Goal: Information Seeking & Learning: Find specific fact

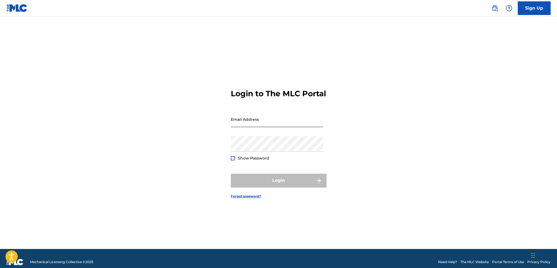
click at [280, 125] on input "Email Address" at bounding box center [277, 120] width 92 height 16
click at [250, 125] on input "Email Address" at bounding box center [277, 120] width 92 height 16
click at [256, 126] on input "Email Address" at bounding box center [277, 120] width 92 height 16
type input "o"
type input "[EMAIL_ADDRESS][DOMAIN_NAME]"
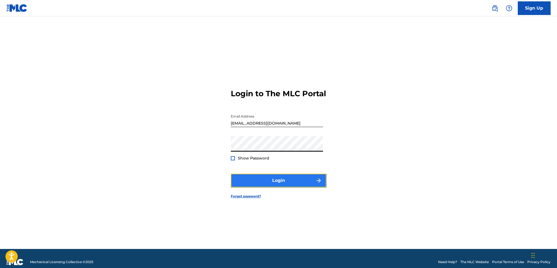
click at [248, 188] on button "Login" at bounding box center [279, 181] width 96 height 14
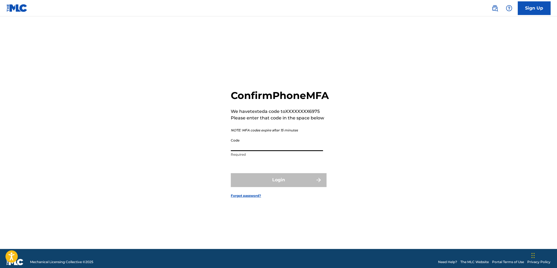
click at [248, 151] on input "Code" at bounding box center [277, 144] width 92 height 16
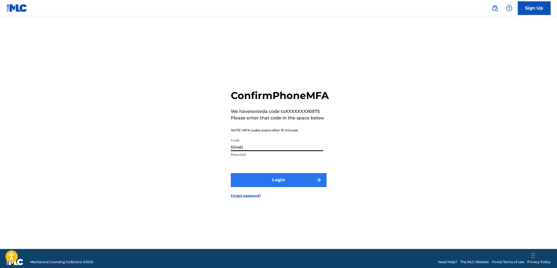
type input "510461"
click at [244, 187] on button "Login" at bounding box center [279, 180] width 96 height 14
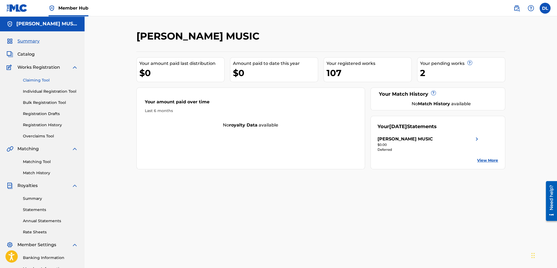
click at [39, 81] on link "Claiming Tool" at bounding box center [50, 81] width 55 height 6
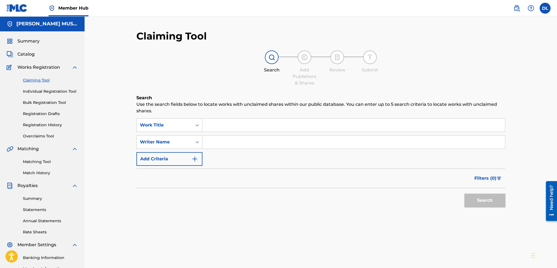
click at [211, 123] on input "Search Form" at bounding box center [354, 125] width 303 height 13
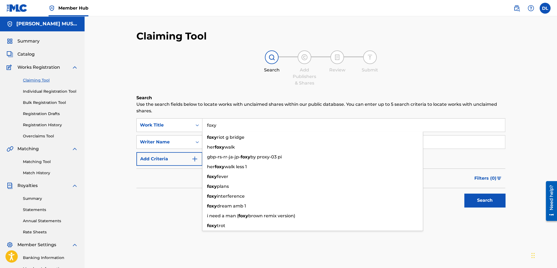
click at [157, 212] on div "Search Use the search fields below to locate works with unclaimed shares within…" at bounding box center [320, 166] width 369 height 143
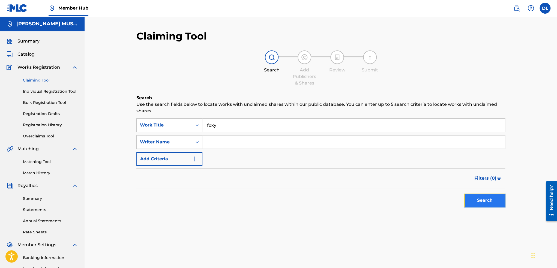
click at [478, 198] on button "Search" at bounding box center [485, 201] width 41 height 14
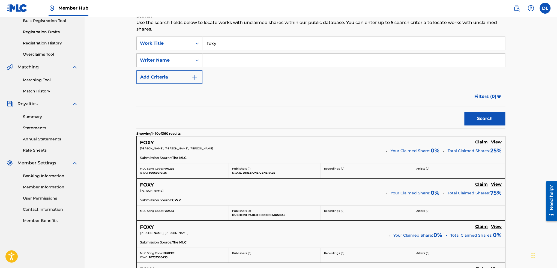
scroll to position [55, 0]
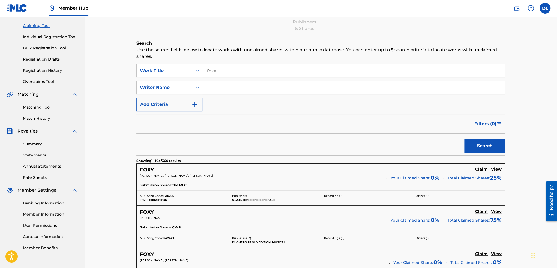
drag, startPoint x: 284, startPoint y: 72, endPoint x: 14, endPoint y: 67, distance: 270.3
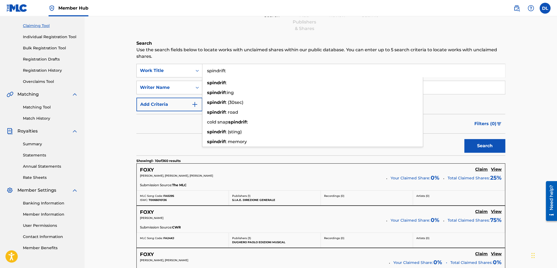
click at [465, 139] on button "Search" at bounding box center [485, 146] width 41 height 14
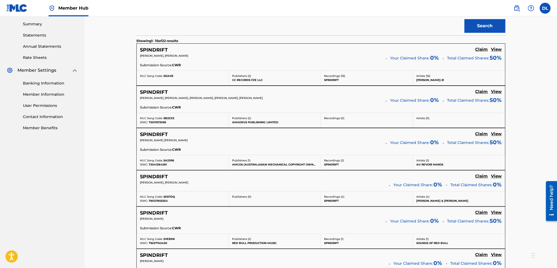
scroll to position [38, 0]
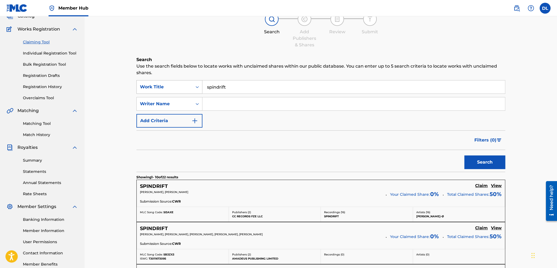
drag, startPoint x: 231, startPoint y: 87, endPoint x: 190, endPoint y: 82, distance: 42.0
click at [190, 82] on div "SearchWithCriteriaed5bdc1d-5303-411d-a4b8-04cb5c3564d1 Work Title spindrift" at bounding box center [320, 87] width 369 height 14
click at [465, 156] on button "Search" at bounding box center [485, 163] width 41 height 14
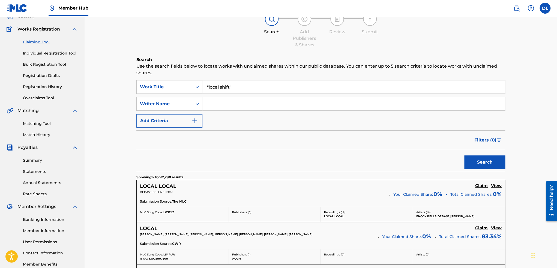
click at [465, 156] on button "Search" at bounding box center [485, 163] width 41 height 14
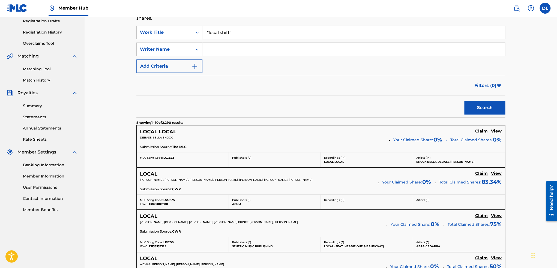
scroll to position [66, 0]
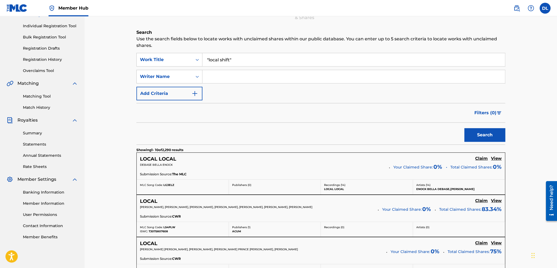
drag, startPoint x: 241, startPoint y: 62, endPoint x: 120, endPoint y: 43, distance: 122.1
type input "local shift"
type input "devon lewis"
click at [465, 128] on button "Search" at bounding box center [485, 135] width 41 height 14
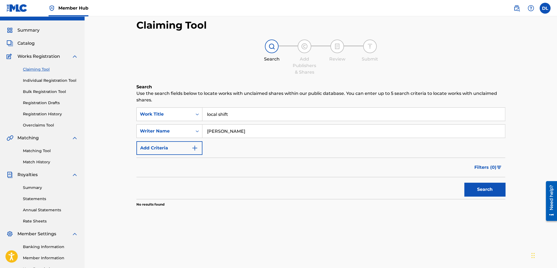
scroll to position [0, 0]
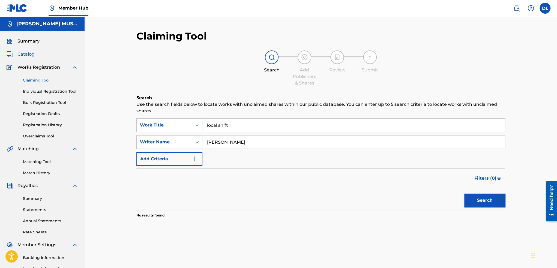
click at [27, 53] on span "Catalog" at bounding box center [25, 54] width 17 height 7
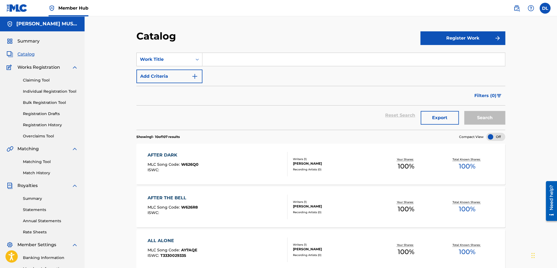
click at [227, 58] on input "Search Form" at bounding box center [354, 59] width 303 height 13
click at [465, 111] on button "Search" at bounding box center [485, 118] width 41 height 14
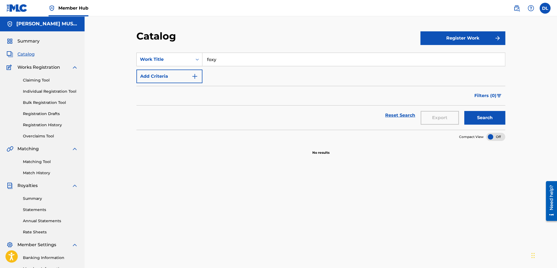
drag, startPoint x: 227, startPoint y: 58, endPoint x: 129, endPoint y: 56, distance: 98.0
click at [133, 57] on div "Catalog Register Work SearchWithCriteria924613a6-7fe9-443c-904d-d1ada303d5ec Wo…" at bounding box center [321, 171] width 382 height 282
type input "jazz bar"
click at [465, 111] on button "Search" at bounding box center [485, 118] width 41 height 14
click at [29, 55] on span "Catalog" at bounding box center [25, 54] width 17 height 7
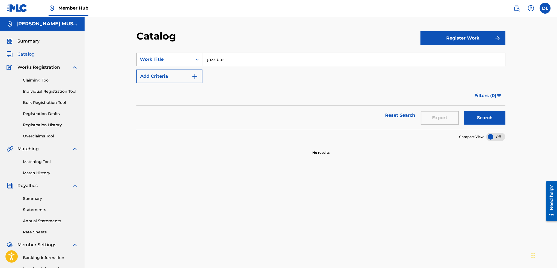
click at [30, 53] on span "Catalog" at bounding box center [25, 54] width 17 height 7
drag, startPoint x: 492, startPoint y: 61, endPoint x: -21, endPoint y: 40, distance: 512.8
click at [0, 40] on html "Accessibility Screen-Reader Guide, Feedback, and Issue Reporting | New window 0…" at bounding box center [278, 134] width 557 height 268
click at [32, 55] on span "Catalog" at bounding box center [25, 54] width 17 height 7
click at [29, 45] on div "Summary Catalog Works Registration Claiming Tool Individual Registration Tool B…" at bounding box center [42, 171] width 85 height 281
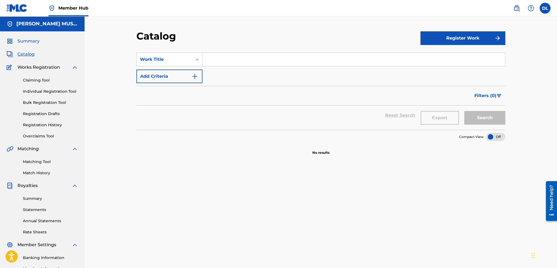
click at [29, 42] on span "Summary" at bounding box center [28, 41] width 22 height 7
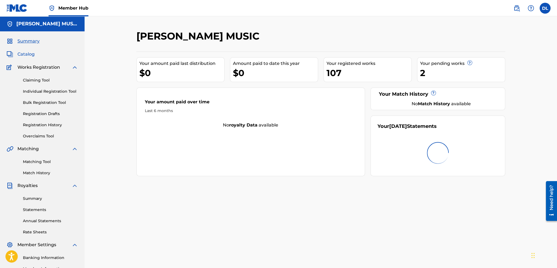
click at [29, 55] on span "Catalog" at bounding box center [25, 54] width 17 height 7
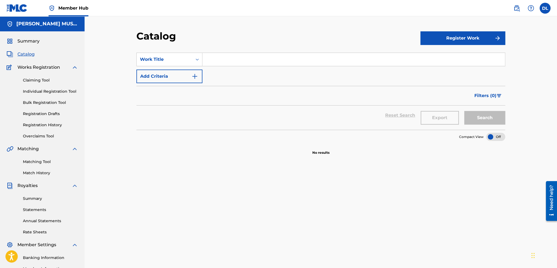
click at [492, 135] on div at bounding box center [495, 137] width 19 height 8
click at [495, 136] on div at bounding box center [495, 137] width 19 height 8
click at [30, 79] on link "Claiming Tool" at bounding box center [50, 81] width 55 height 6
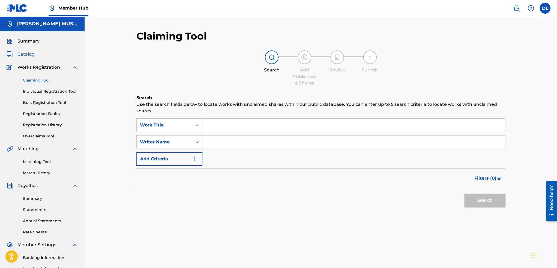
click at [32, 52] on span "Catalog" at bounding box center [25, 54] width 17 height 7
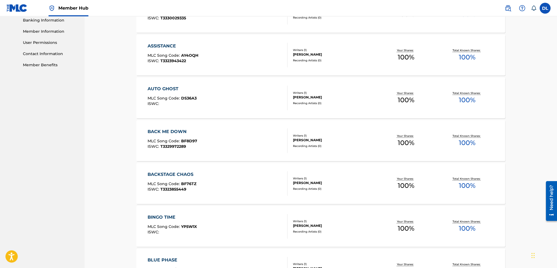
scroll to position [356, 0]
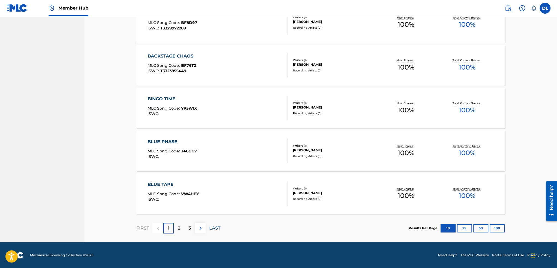
click at [217, 228] on p "LAST" at bounding box center [214, 228] width 11 height 7
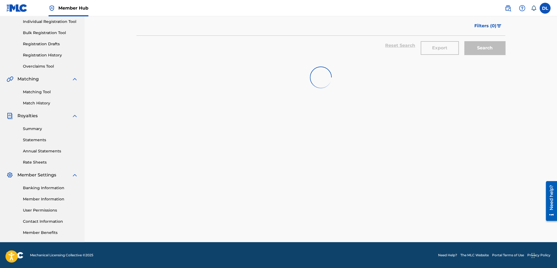
scroll to position [228, 0]
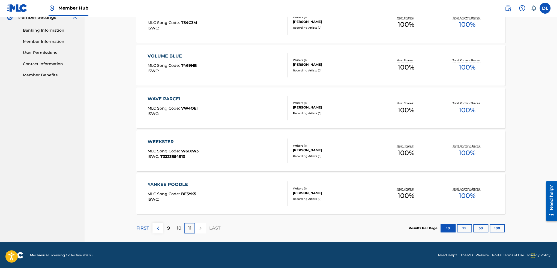
click at [198, 192] on div "YANKEE POODLE MLC Song Code : BF5YK5 ISWC :" at bounding box center [218, 194] width 140 height 25
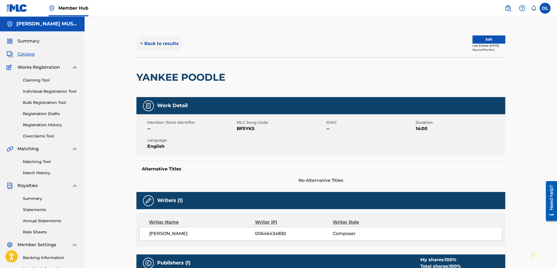
click at [168, 46] on button "< Back to results" at bounding box center [159, 44] width 46 height 14
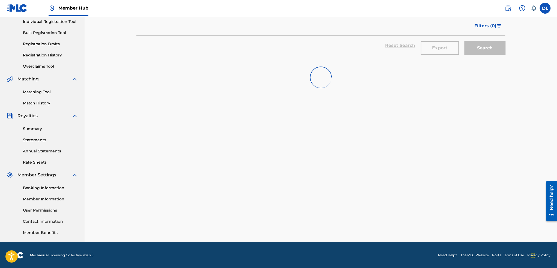
scroll to position [213, 0]
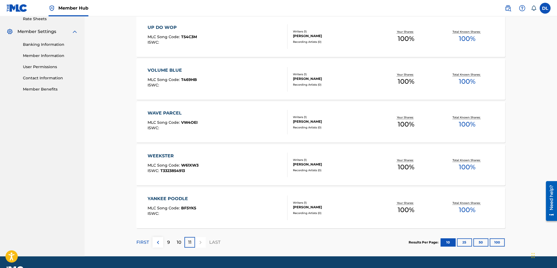
click at [209, 204] on div "YANKEE POODLE MLC Song Code : BF5YK5 ISWC :" at bounding box center [218, 208] width 140 height 25
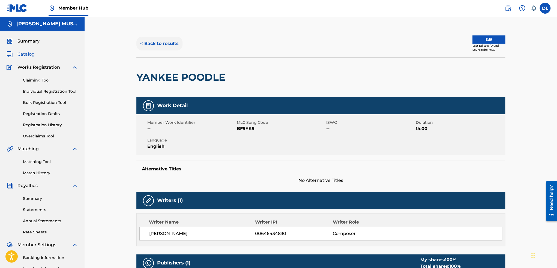
click at [158, 41] on button "< Back to results" at bounding box center [159, 44] width 46 height 14
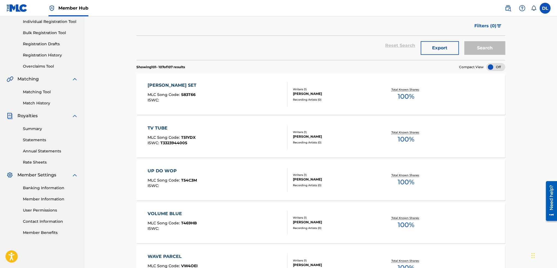
scroll to position [213, 0]
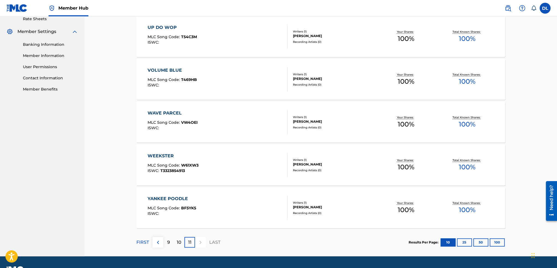
click at [240, 168] on div "WEEKSTER MLC Song Code : W61XW3 ISWC : T3323854913" at bounding box center [218, 165] width 140 height 25
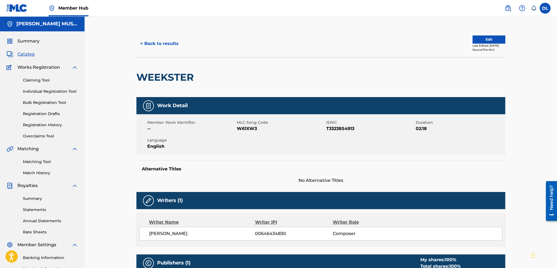
click at [170, 73] on h2 "WEEKSTER" at bounding box center [166, 77] width 60 height 12
copy h2 "WEEKSTER"
click at [155, 44] on button "< Back to results" at bounding box center [159, 44] width 46 height 14
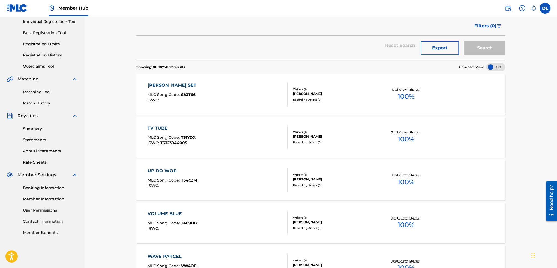
scroll to position [213, 0]
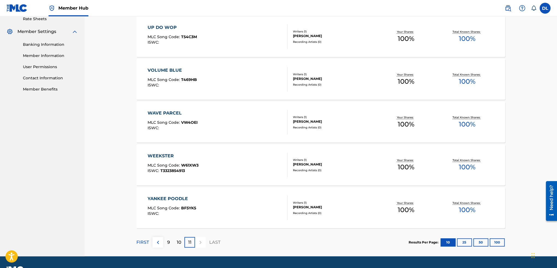
click at [245, 121] on div "WAVE PARCEL MLC Song Code : VW4OEI ISWC :" at bounding box center [218, 122] width 140 height 25
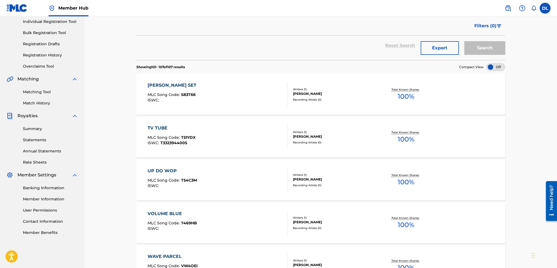
scroll to position [213, 0]
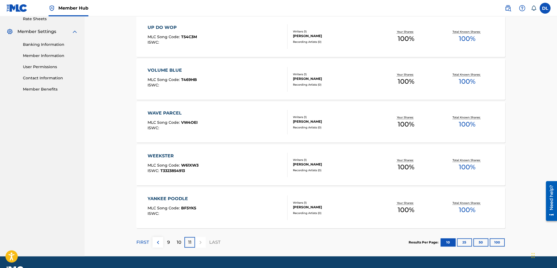
click at [227, 81] on div "VOLUME BLUE MLC Song Code : T469HB ISWC :" at bounding box center [218, 79] width 140 height 25
click at [500, 240] on button "100" at bounding box center [497, 243] width 15 height 8
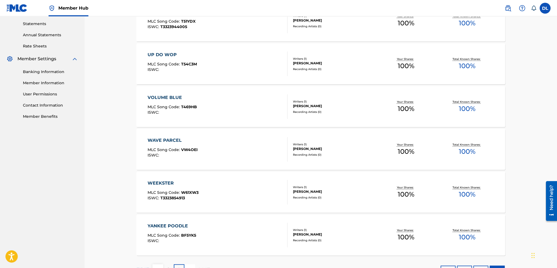
scroll to position [159, 0]
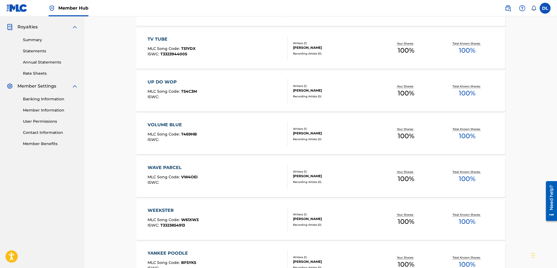
click at [241, 130] on div "VOLUME BLUE MLC Song Code : T469HB ISWC :" at bounding box center [218, 134] width 140 height 25
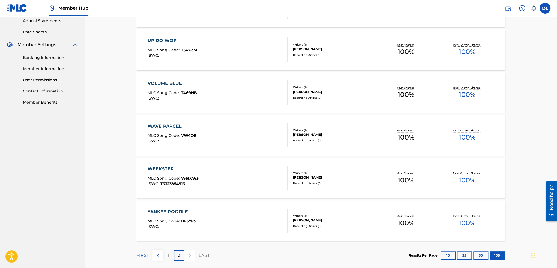
scroll to position [228, 0]
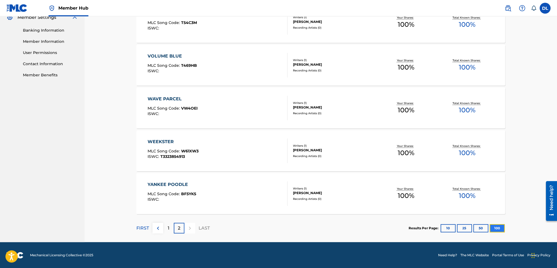
click at [498, 228] on button "100" at bounding box center [497, 228] width 15 height 8
click at [169, 232] on div "1" at bounding box center [168, 228] width 11 height 11
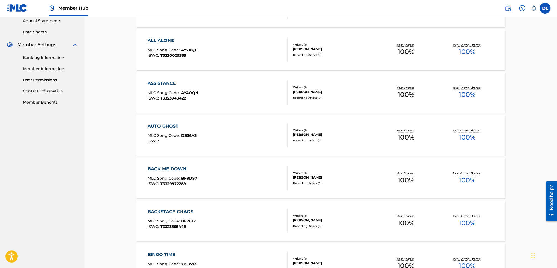
scroll to position [255, 0]
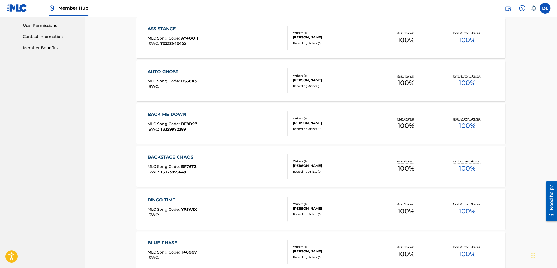
click at [226, 118] on div "BACK ME DOWN MLC Song Code : BF8D97 ISWC : T3329972289" at bounding box center [218, 123] width 140 height 25
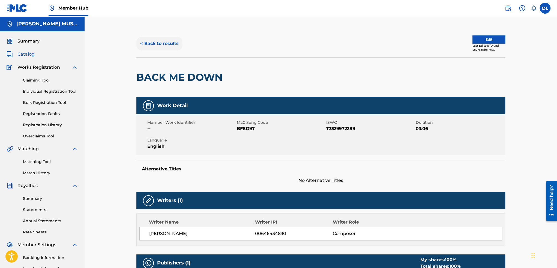
click at [161, 42] on button "< Back to results" at bounding box center [159, 44] width 46 height 14
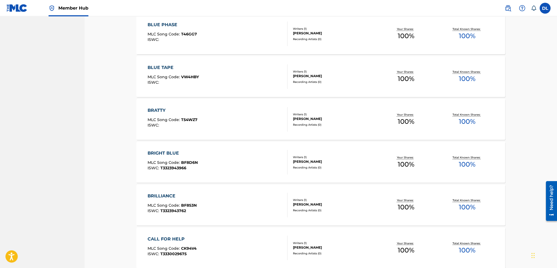
scroll to position [664, 0]
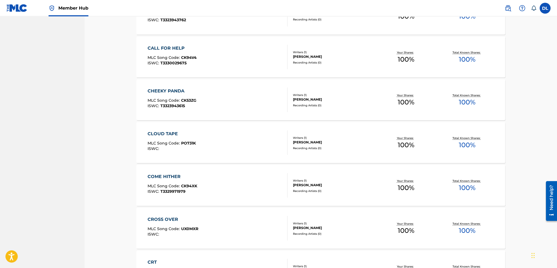
click at [231, 134] on div "CLOUD TAPE MLC Song Code : PO731K ISWC :" at bounding box center [218, 142] width 140 height 25
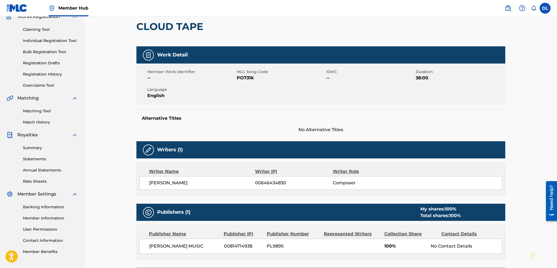
scroll to position [23, 0]
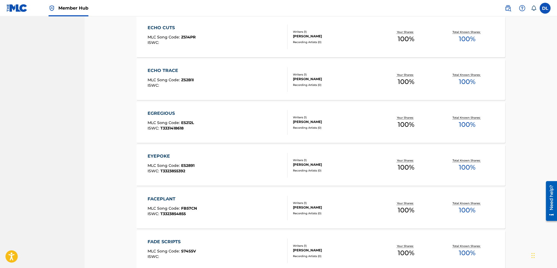
scroll to position [1620, 0]
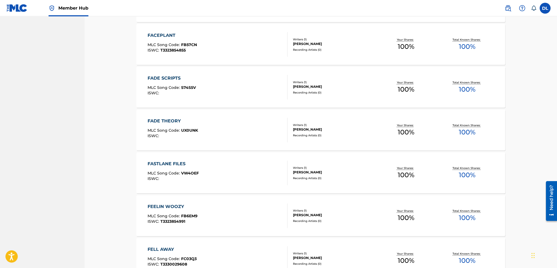
click at [242, 173] on div "FASTLANE FILES MLC Song Code : VW4OEF ISWC :" at bounding box center [218, 173] width 140 height 25
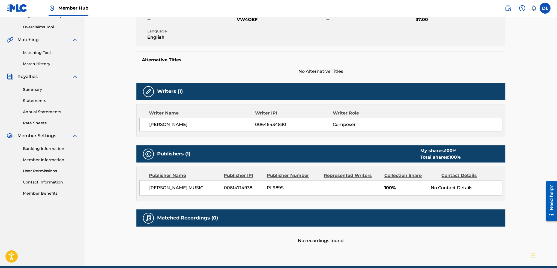
scroll to position [133, 0]
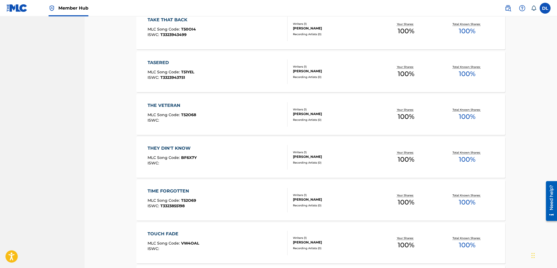
scroll to position [4213, 0]
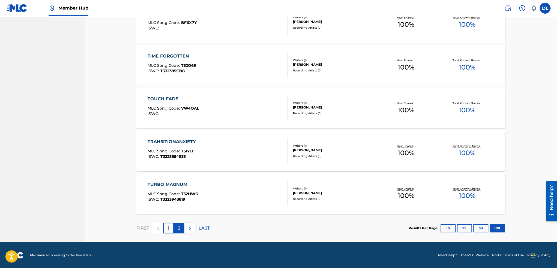
click at [180, 227] on p "2" at bounding box center [179, 228] width 2 height 7
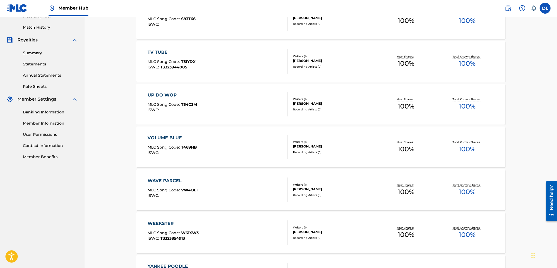
scroll to position [91, 0]
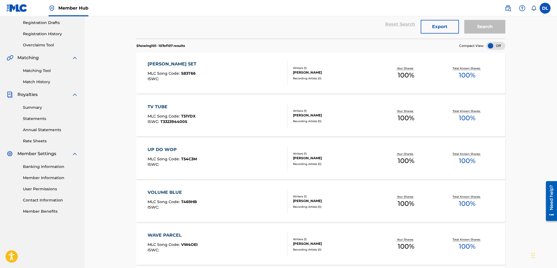
click at [232, 114] on div "TV TUBE MLC Song Code : T51YDX ISWC : T3323944005" at bounding box center [218, 116] width 140 height 25
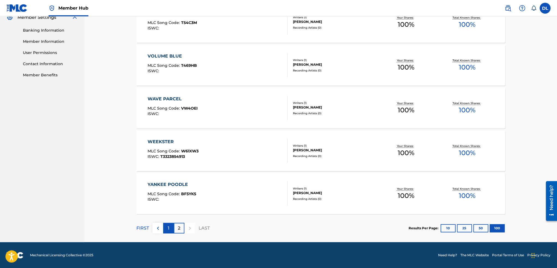
click at [172, 226] on div "1" at bounding box center [168, 228] width 11 height 11
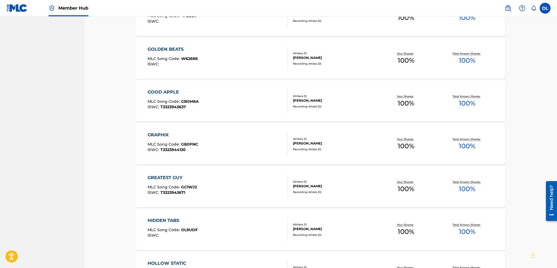
scroll to position [2196, 0]
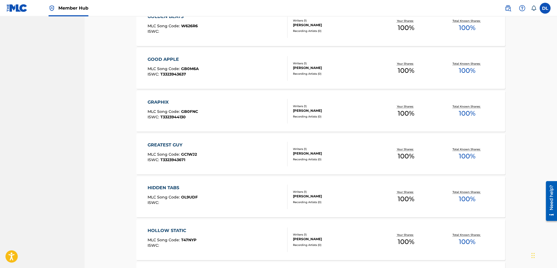
click at [245, 187] on div "HIDDEN TABS MLC Song Code : OL9UDF ISWC :" at bounding box center [218, 197] width 140 height 25
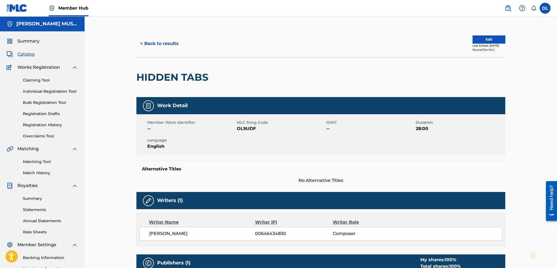
scroll to position [133, 0]
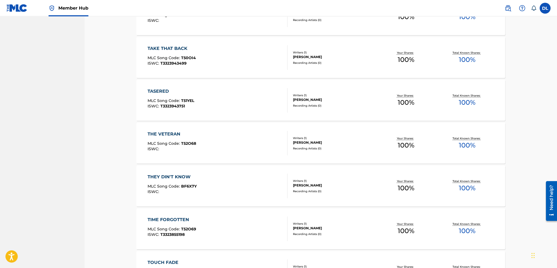
scroll to position [3858, 0]
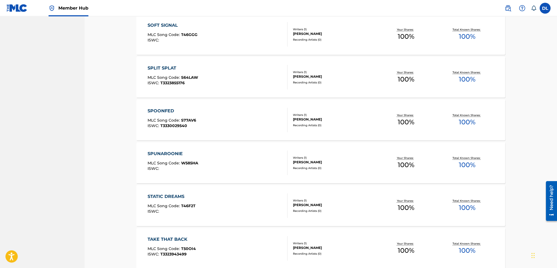
click at [225, 155] on div "SPUNAROONIE MLC Song Code : W585HA ISWC :" at bounding box center [218, 163] width 140 height 25
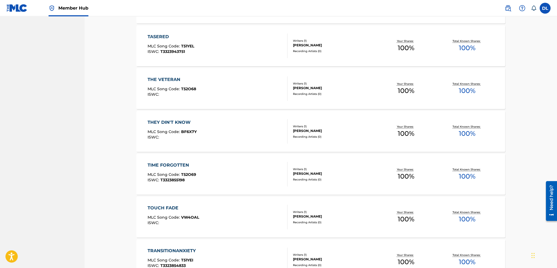
scroll to position [4213, 0]
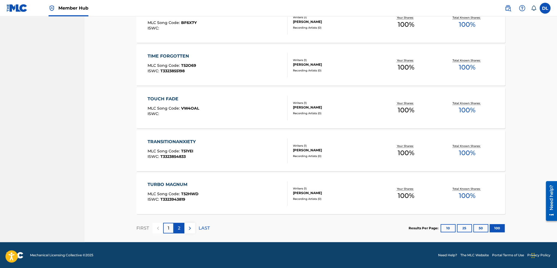
click at [179, 230] on p "2" at bounding box center [179, 228] width 2 height 7
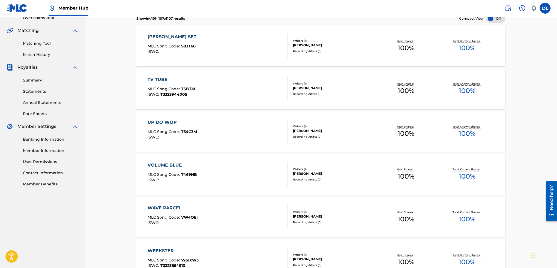
scroll to position [0, 0]
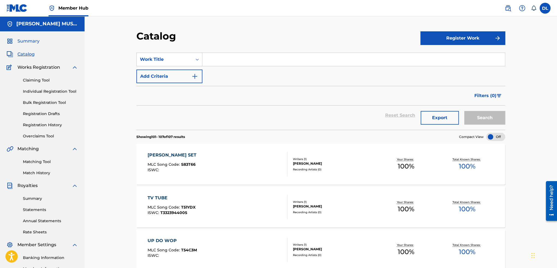
click at [28, 41] on span "Summary" at bounding box center [28, 41] width 22 height 7
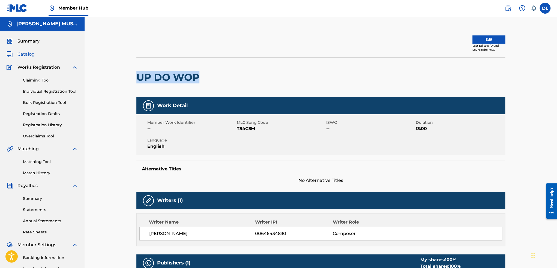
drag, startPoint x: 198, startPoint y: 79, endPoint x: 135, endPoint y: 76, distance: 63.2
click at [135, 76] on div "Edit Last Edited: August 30, 2025 Source: The MLC UP DO WOP Work Detail Member …" at bounding box center [321, 202] width 382 height 345
copy h2 "UP DO WOP"
drag, startPoint x: 429, startPoint y: 129, endPoint x: 387, endPoint y: 136, distance: 42.1
click at [402, 129] on div "Member Work Identifier -- MLC Song Code T54C3M ISWC -- Duration 13:00 Language …" at bounding box center [320, 134] width 369 height 41
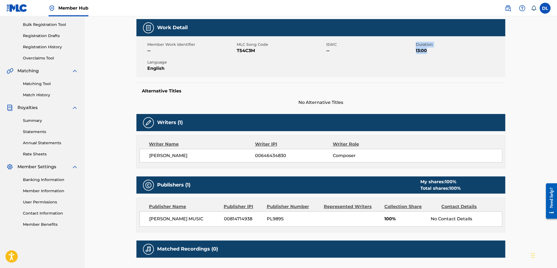
scroll to position [51, 0]
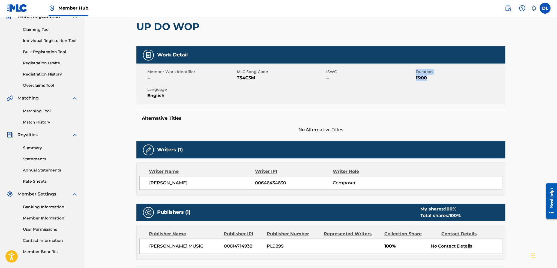
click at [412, 94] on div "Member Work Identifier -- MLC Song Code T54C3M ISWC -- Duration 13:00 Language …" at bounding box center [320, 84] width 369 height 41
drag, startPoint x: 435, startPoint y: 77, endPoint x: 415, endPoint y: 71, distance: 21.3
click at [415, 71] on div "Member Work Identifier -- MLC Song Code T54C3M ISWC -- Duration 13:00 Language …" at bounding box center [320, 84] width 369 height 41
click at [394, 93] on div "Member Work Identifier -- MLC Song Code T54C3M ISWC -- Duration 13:00 Language …" at bounding box center [320, 84] width 369 height 41
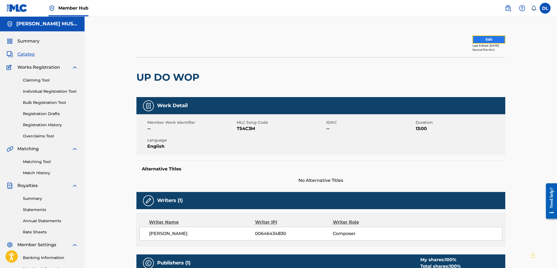
click at [489, 42] on button "Edit" at bounding box center [489, 39] width 33 height 8
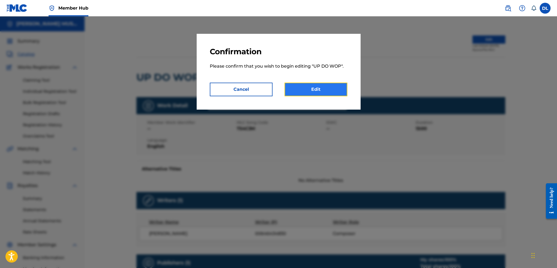
click at [311, 88] on link "Edit" at bounding box center [316, 90] width 63 height 14
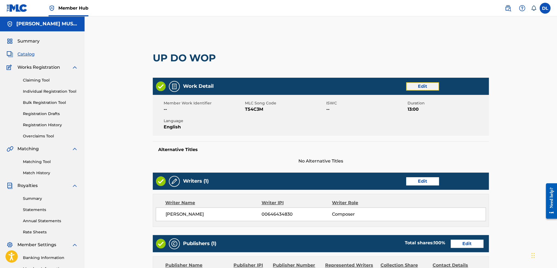
click at [415, 90] on link "Edit" at bounding box center [422, 86] width 33 height 8
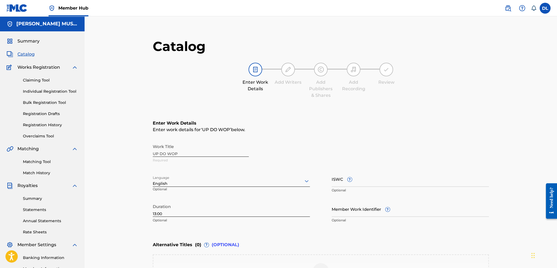
scroll to position [27, 0]
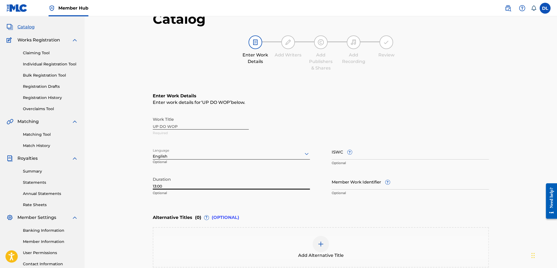
click at [156, 186] on input "13:00" at bounding box center [231, 182] width 157 height 16
type input "3:00"
drag, startPoint x: 212, startPoint y: 188, endPoint x: 58, endPoint y: 172, distance: 154.8
click at [58, 172] on main "DEVON LEWIS MUSIC Summary Catalog Works Registration Claiming Tool Individual R…" at bounding box center [278, 149] width 557 height 320
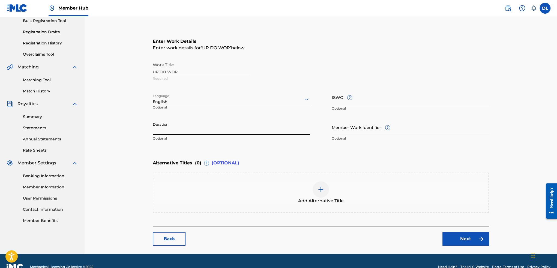
scroll to position [93, 0]
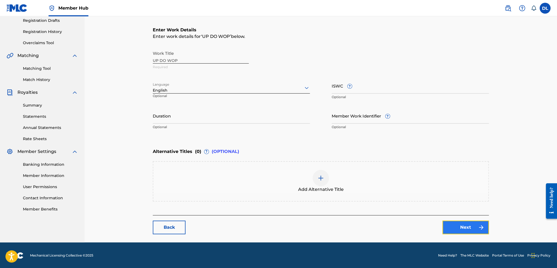
click at [454, 227] on link "Next" at bounding box center [466, 228] width 46 height 14
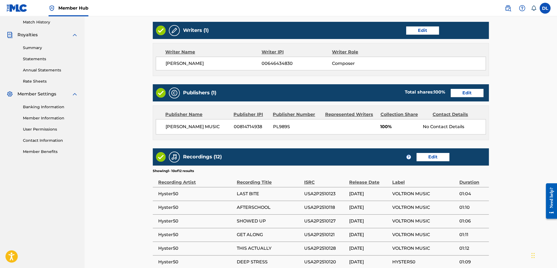
scroll to position [233, 0]
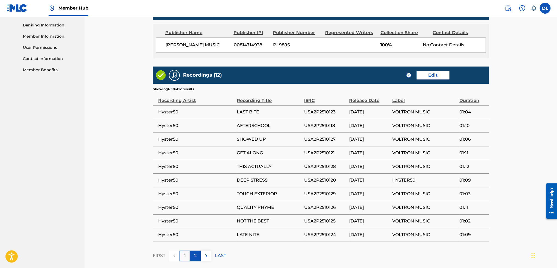
click at [195, 256] on p "2" at bounding box center [195, 256] width 2 height 7
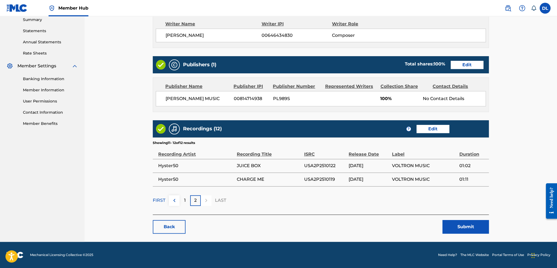
scroll to position [178, 0]
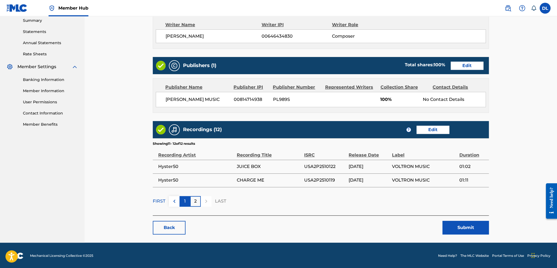
click at [183, 199] on div "1" at bounding box center [185, 201] width 11 height 11
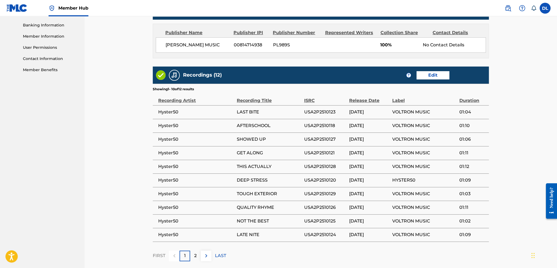
click at [170, 111] on span "Hyster50" at bounding box center [196, 112] width 76 height 7
copy span "Hyster50"
click at [195, 253] on p "2" at bounding box center [195, 256] width 2 height 7
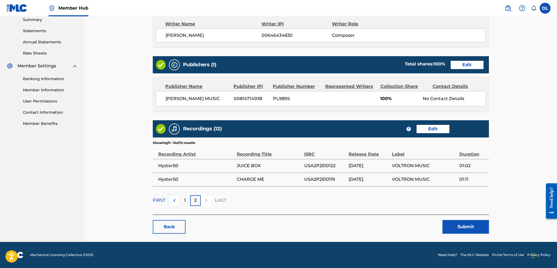
scroll to position [178, 0]
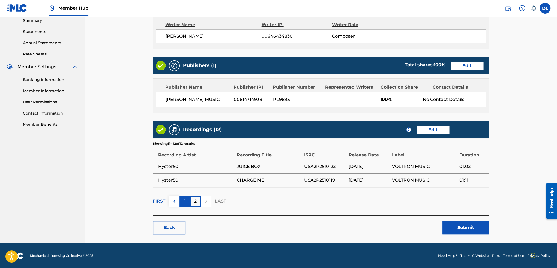
click at [184, 201] on p "1" at bounding box center [185, 201] width 2 height 7
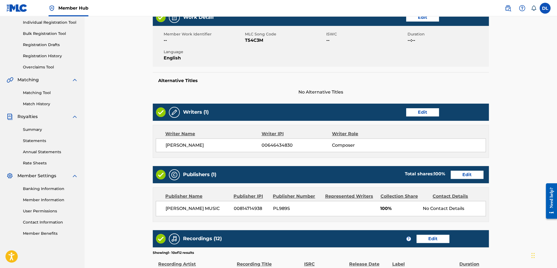
scroll to position [0, 0]
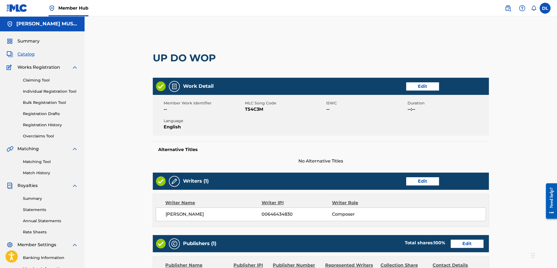
scroll to position [70, 0]
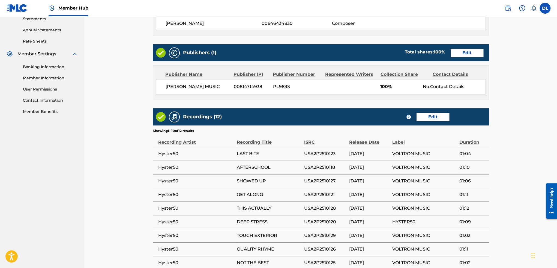
scroll to position [246, 0]
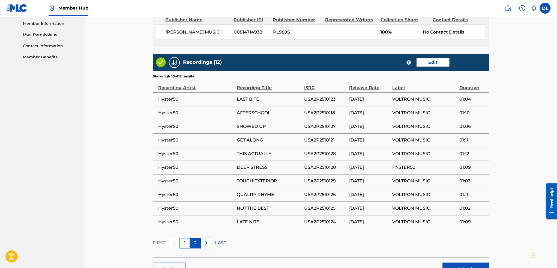
click at [198, 244] on div "2" at bounding box center [195, 243] width 11 height 11
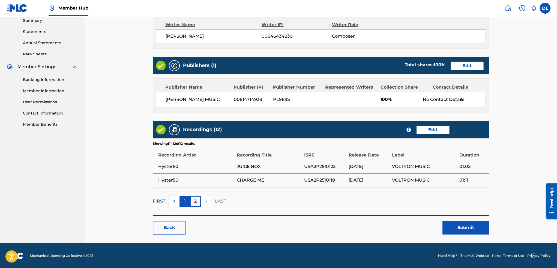
click at [183, 199] on div "1" at bounding box center [185, 201] width 11 height 11
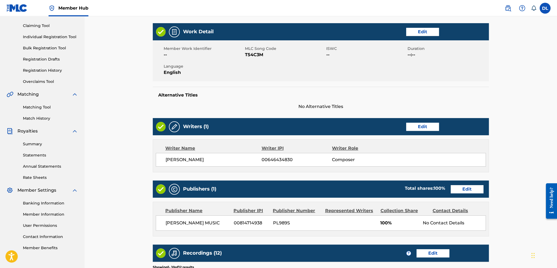
scroll to position [0, 0]
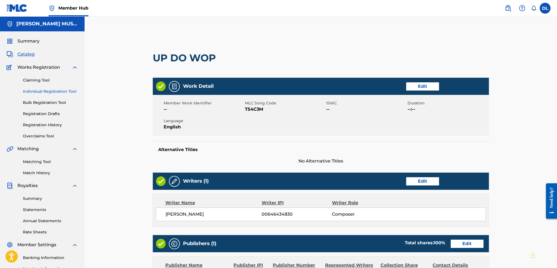
click at [49, 90] on link "Individual Registration Tool" at bounding box center [50, 92] width 55 height 6
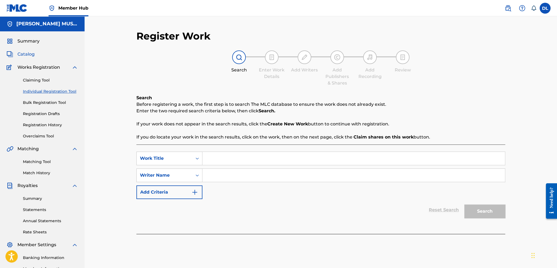
click at [29, 55] on span "Catalog" at bounding box center [25, 54] width 17 height 7
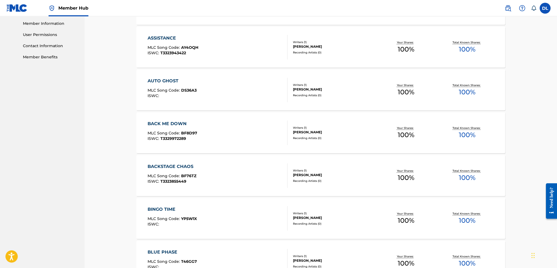
scroll to position [356, 0]
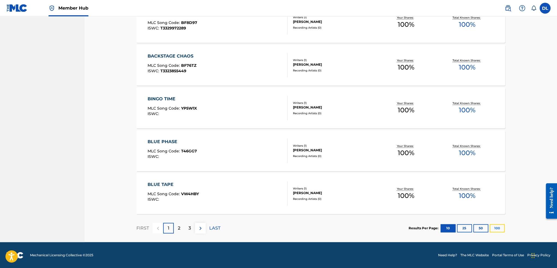
click at [495, 226] on button "100" at bounding box center [497, 228] width 15 height 8
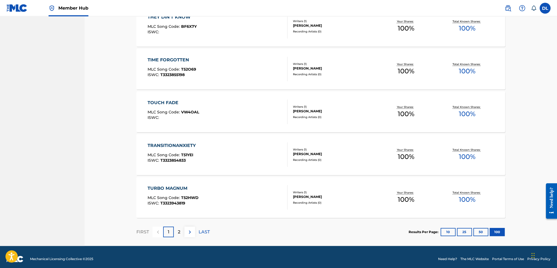
scroll to position [4213, 0]
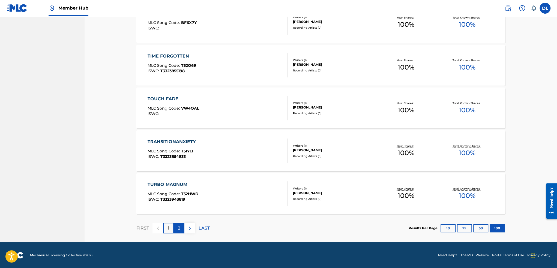
click at [177, 228] on div "2" at bounding box center [179, 228] width 11 height 11
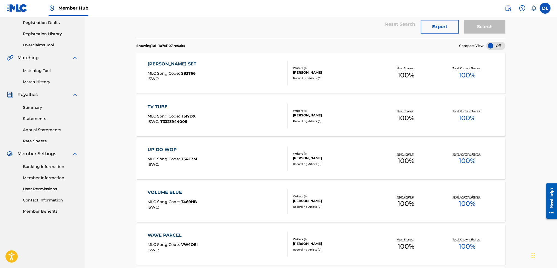
scroll to position [64, 0]
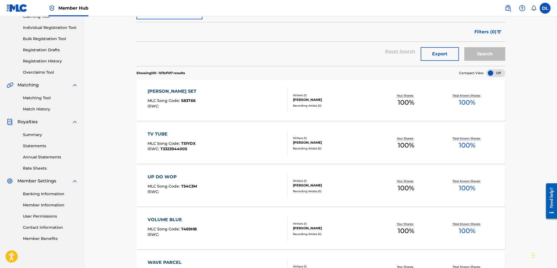
click at [232, 103] on div "TURNER SET MLC Song Code : S83T66 ISWC :" at bounding box center [218, 100] width 140 height 25
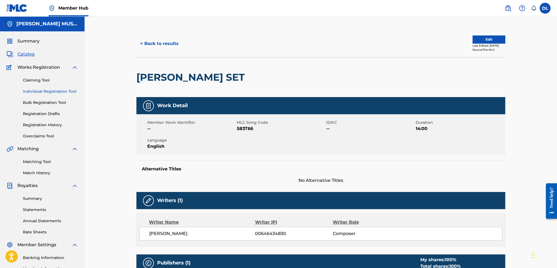
click at [46, 89] on link "Individual Registration Tool" at bounding box center [50, 92] width 55 height 6
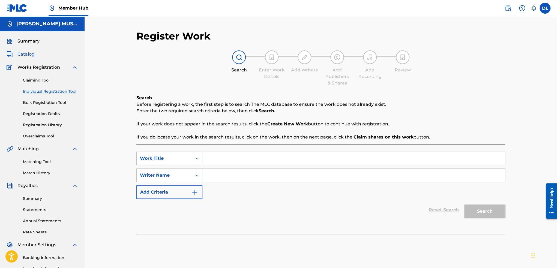
click at [26, 54] on span "Catalog" at bounding box center [25, 54] width 17 height 7
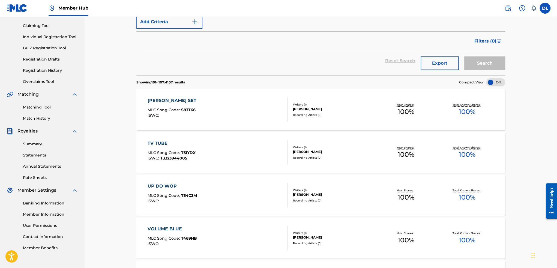
scroll to position [27, 0]
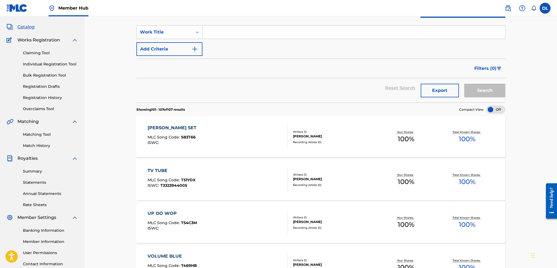
click at [171, 130] on div "TURNER SET" at bounding box center [174, 128] width 52 height 7
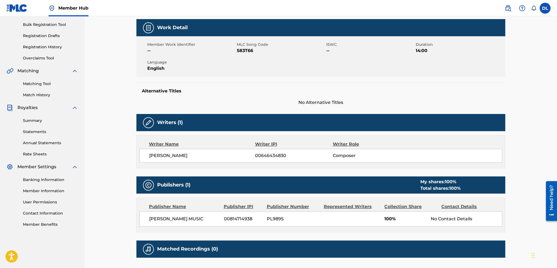
scroll to position [23, 0]
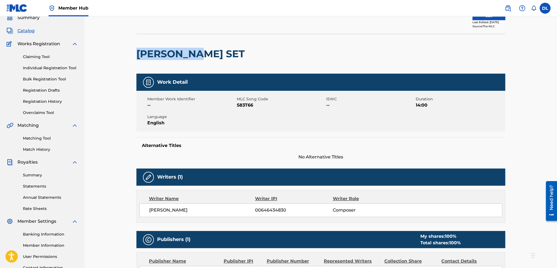
drag, startPoint x: 201, startPoint y: 52, endPoint x: 114, endPoint y: 49, distance: 88.0
click at [114, 49] on div "Edit Last Edited: [DATE] Source: The MLC [PERSON_NAME] SET Work Detail Member W…" at bounding box center [321, 172] width 473 height 359
copy h2 "[PERSON_NAME] SET"
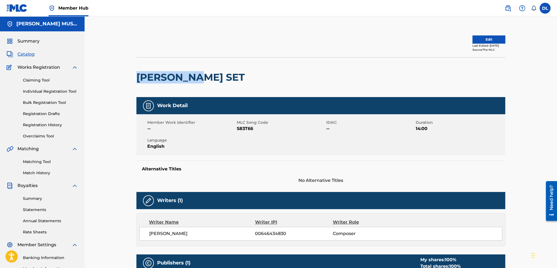
click at [32, 53] on span "Catalog" at bounding box center [25, 54] width 17 height 7
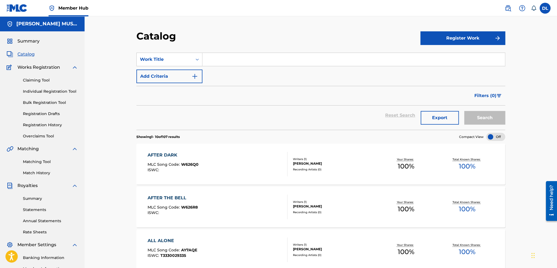
click at [214, 168] on div "AFTER DARK MLC Song Code : W626Q0 ISWC :" at bounding box center [218, 164] width 140 height 25
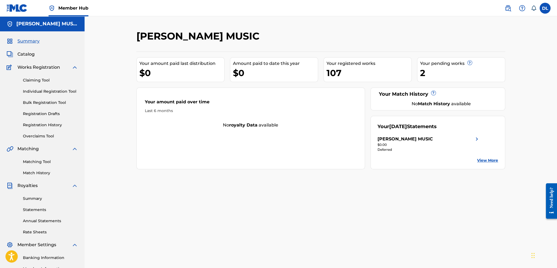
click at [551, 7] on nav "Member Hub DL DL [PERSON_NAME] [EMAIL_ADDRESS][DOMAIN_NAME] Notification Prefer…" at bounding box center [278, 8] width 557 height 16
click at [546, 10] on label at bounding box center [545, 8] width 11 height 11
click at [545, 8] on input "DL [PERSON_NAME] [EMAIL_ADDRESS][DOMAIN_NAME] Notification Preferences Profile …" at bounding box center [545, 8] width 0 height 0
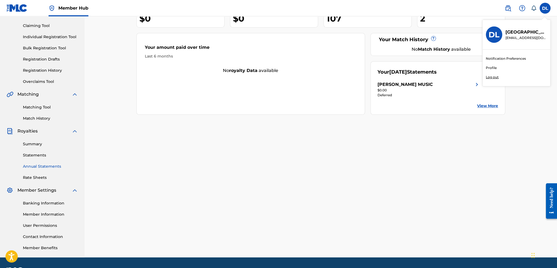
scroll to position [70, 0]
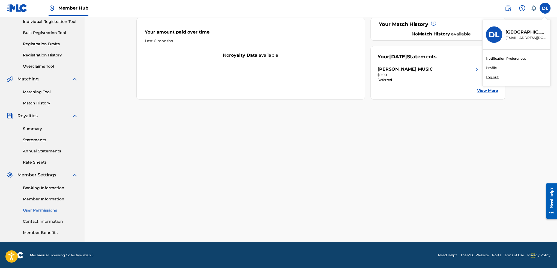
click at [41, 211] on link "User Permissions" at bounding box center [50, 211] width 55 height 6
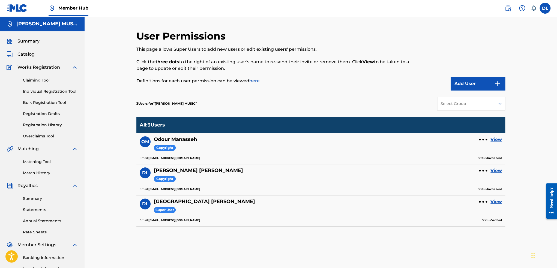
click at [485, 137] on div "View" at bounding box center [490, 139] width 23 height 7
click at [485, 139] on div at bounding box center [483, 139] width 8 height 3
click at [483, 132] on p "Remove User" at bounding box center [483, 128] width 46 height 13
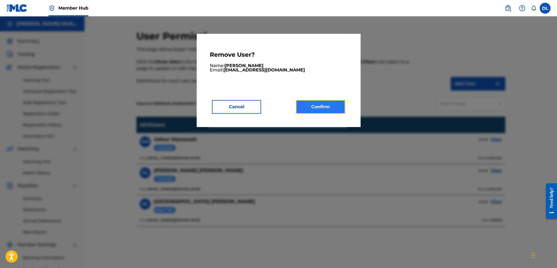
click at [338, 110] on button "Confirm" at bounding box center [320, 107] width 49 height 14
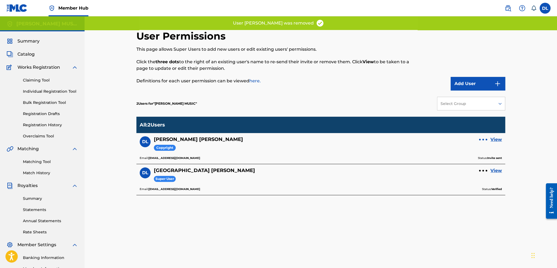
click at [480, 138] on div at bounding box center [483, 139] width 8 height 3
click at [480, 129] on p "Remove User" at bounding box center [483, 128] width 46 height 13
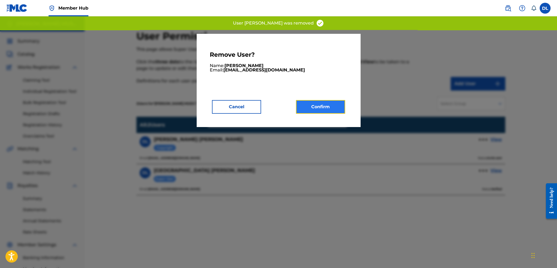
click at [326, 108] on button "Confirm" at bounding box center [320, 107] width 49 height 14
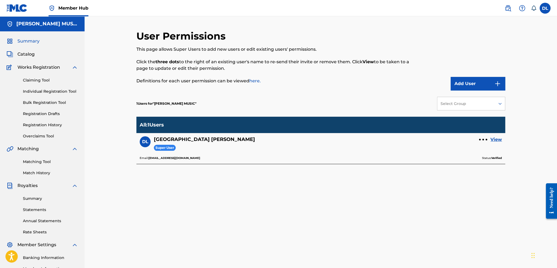
click at [28, 40] on span "Summary" at bounding box center [28, 41] width 22 height 7
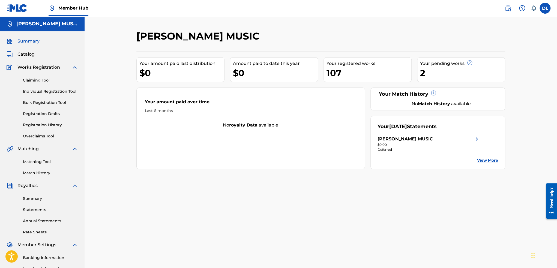
click at [553, 199] on div "Need help?" at bounding box center [551, 198] width 7 height 21
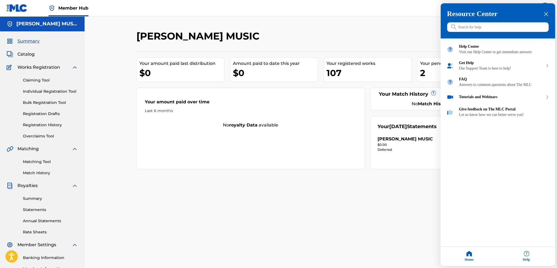
click at [547, 14] on icon "close resource center" at bounding box center [546, 14] width 4 height 4
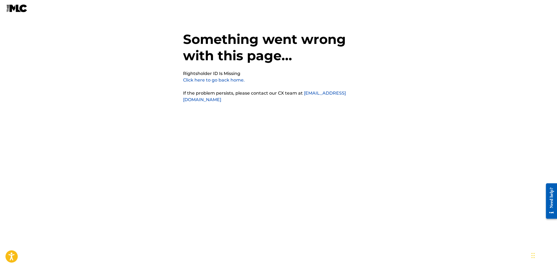
click at [18, 7] on img at bounding box center [17, 8] width 21 height 8
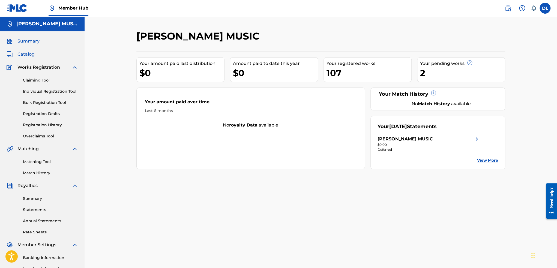
click at [32, 53] on span "Catalog" at bounding box center [25, 54] width 17 height 7
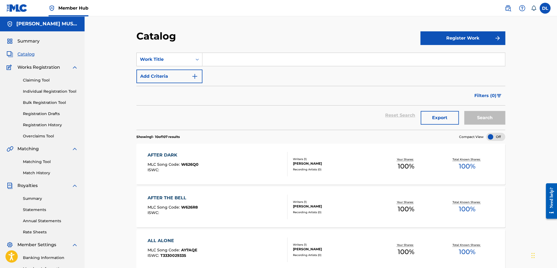
click at [240, 60] on input "Search Form" at bounding box center [354, 59] width 303 height 13
click at [465, 111] on button "Search" at bounding box center [485, 118] width 41 height 14
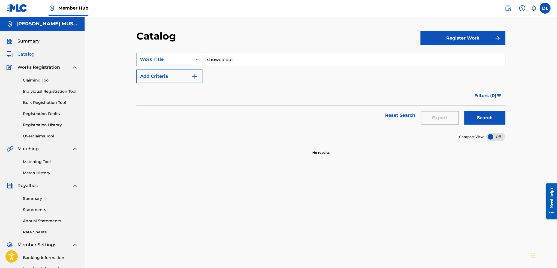
drag, startPoint x: 246, startPoint y: 61, endPoint x: 167, endPoint y: 57, distance: 78.7
click at [167, 57] on div "SearchWithCriteriace600250-8f19-4b6f-852e-74dbdd9ced21 Work Title showed out" at bounding box center [320, 60] width 369 height 14
click at [465, 111] on button "Search" at bounding box center [485, 118] width 41 height 14
drag, startPoint x: 280, startPoint y: 60, endPoint x: 114, endPoint y: 42, distance: 166.7
click at [115, 42] on div "Catalog Register Work SearchWithCriteriace600250-8f19-4b6f-852e-74dbdd9ced21 Wo…" at bounding box center [321, 164] width 473 height 296
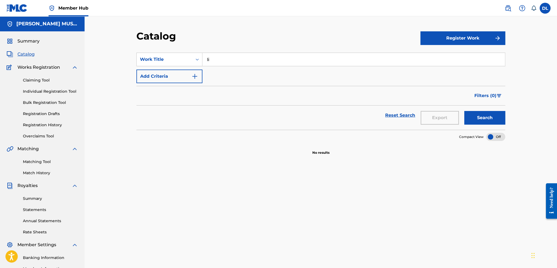
type input "l"
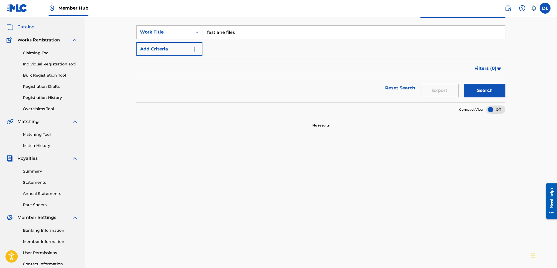
click at [342, 30] on input "fastlane files" at bounding box center [354, 32] width 303 height 13
type input "fastlane files"
click at [465, 84] on button "Search" at bounding box center [485, 91] width 41 height 14
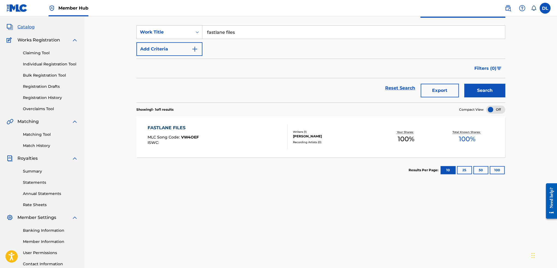
click at [183, 130] on div "FASTLANE FILES" at bounding box center [173, 128] width 51 height 7
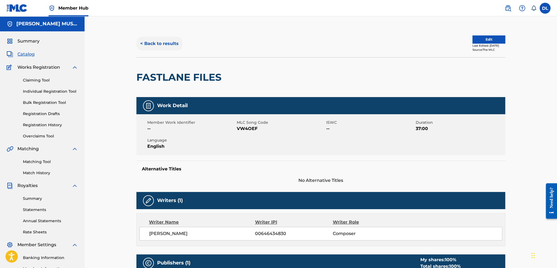
click at [157, 44] on button "< Back to results" at bounding box center [159, 44] width 46 height 14
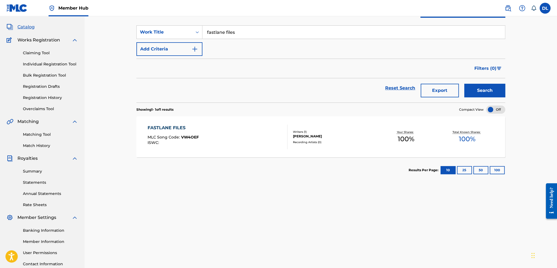
drag, startPoint x: 254, startPoint y: 30, endPoint x: 173, endPoint y: 22, distance: 81.0
click at [173, 22] on section "SearchWithCriteriace600250-8f19-4b6f-852e-74dbdd9ced21 Work Title fastlane file…" at bounding box center [320, 61] width 369 height 84
type input "glowpack"
click at [465, 84] on button "Search" at bounding box center [485, 91] width 41 height 14
click at [246, 130] on div "GLOWPACK MLC Song Code : 4A35LN ISWC :" at bounding box center [218, 137] width 140 height 25
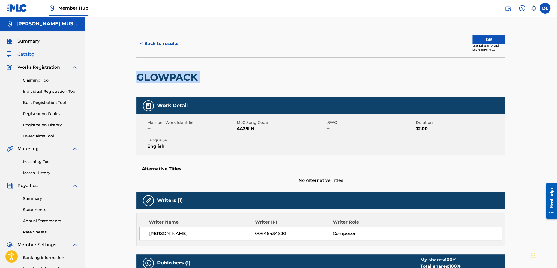
drag, startPoint x: 204, startPoint y: 78, endPoint x: 137, endPoint y: 76, distance: 67.2
click at [137, 76] on div "GLOWPACK" at bounding box center [320, 77] width 369 height 40
copy div "GLOWPACK"
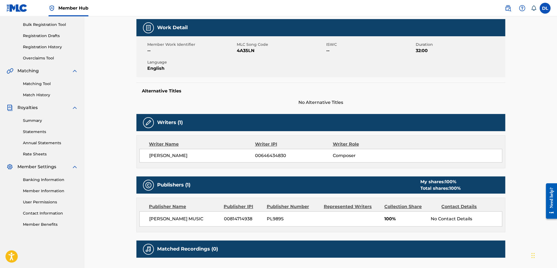
scroll to position [51, 0]
